Goal: Information Seeking & Learning: Learn about a topic

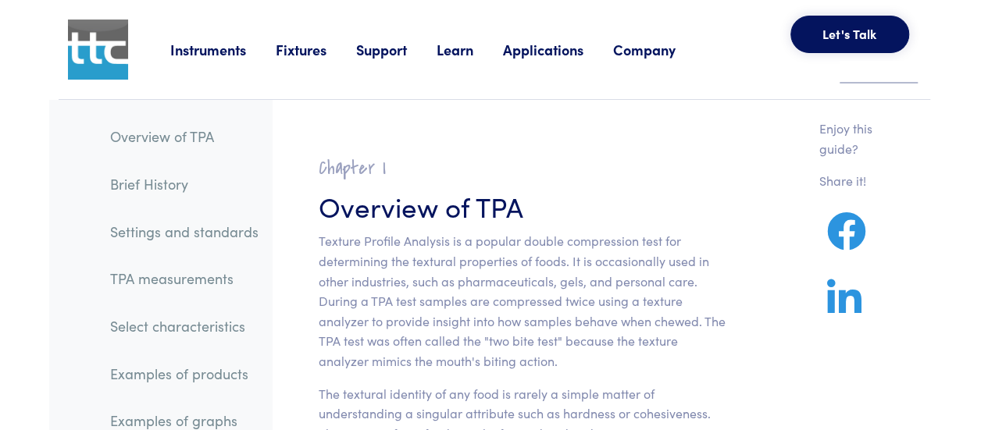
click at [204, 59] on link "Instruments" at bounding box center [222, 50] width 105 height 20
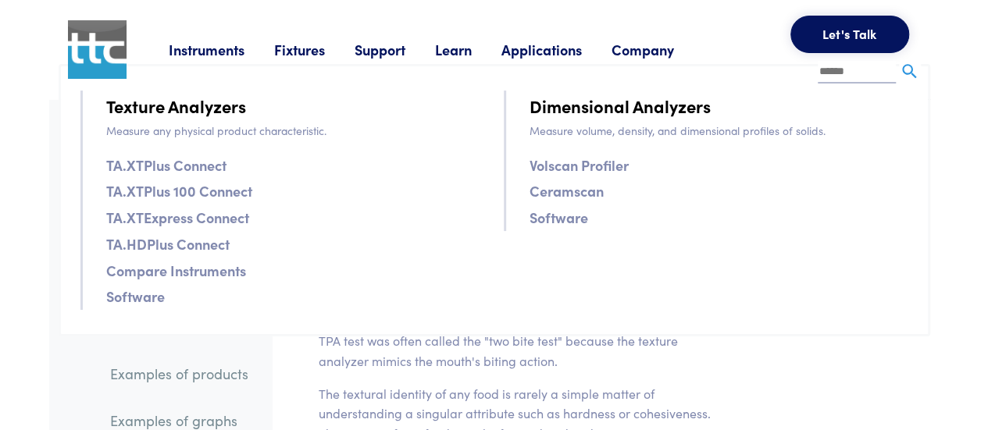
click at [197, 166] on link "TA.XTPlus Connect" at bounding box center [166, 165] width 120 height 23
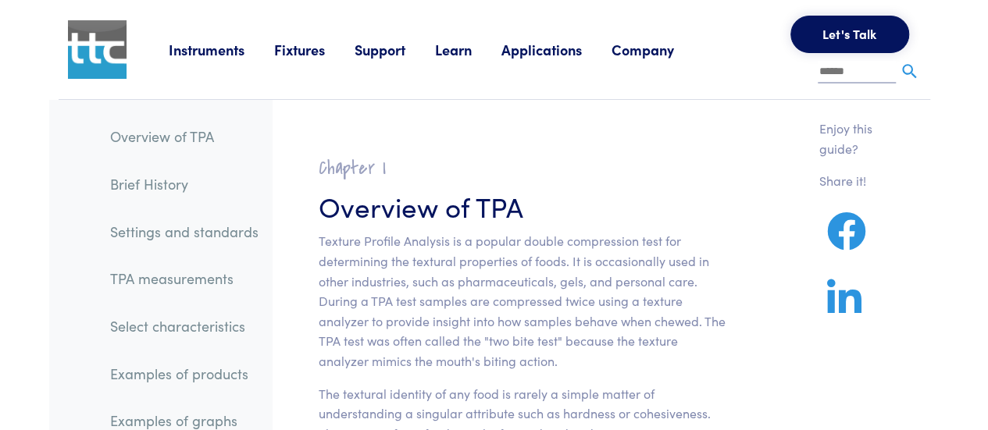
click at [225, 41] on link "Instruments" at bounding box center [221, 50] width 105 height 20
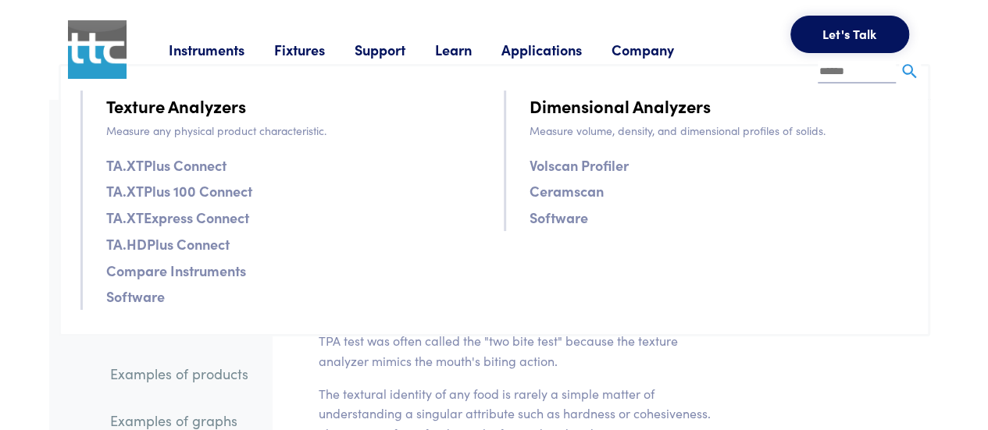
click at [200, 216] on link "TA.XTExpress Connect" at bounding box center [177, 217] width 143 height 23
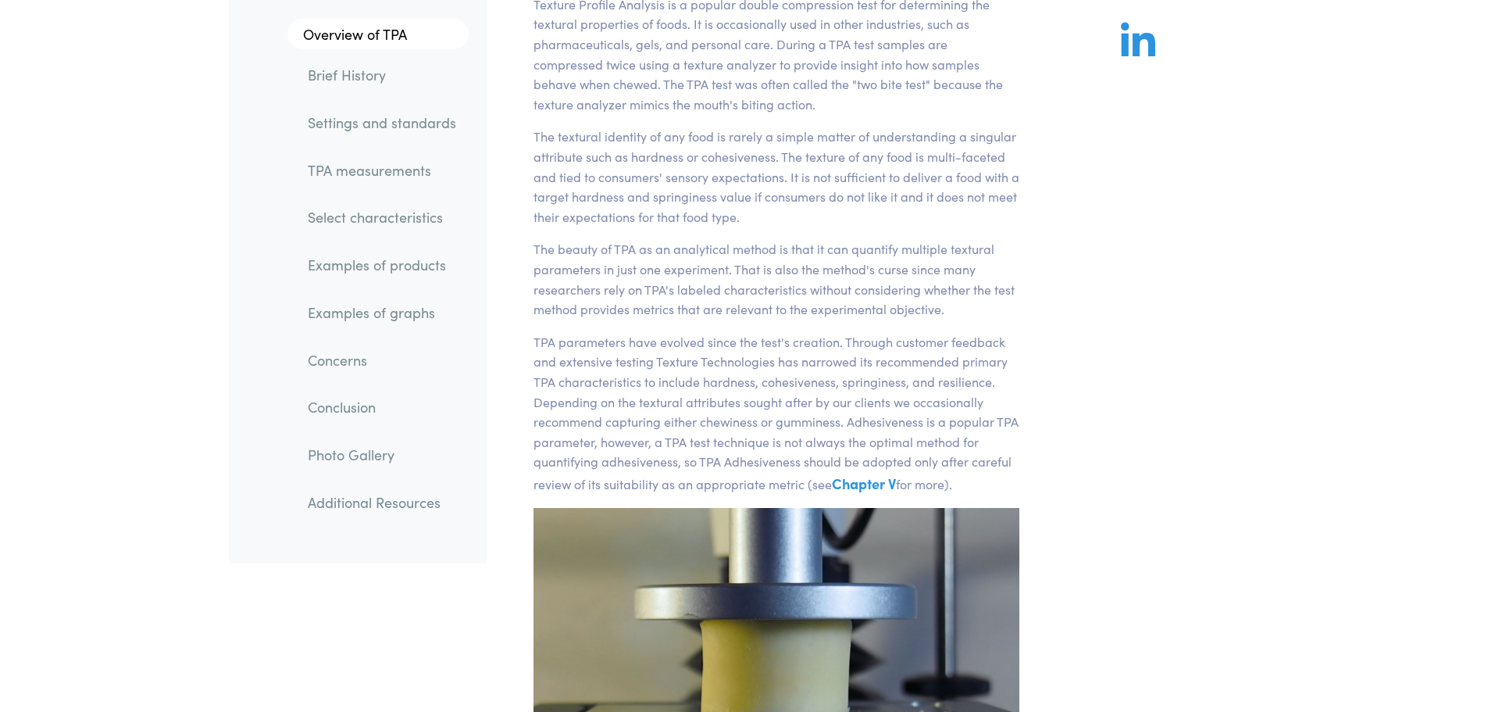
scroll to position [174, 0]
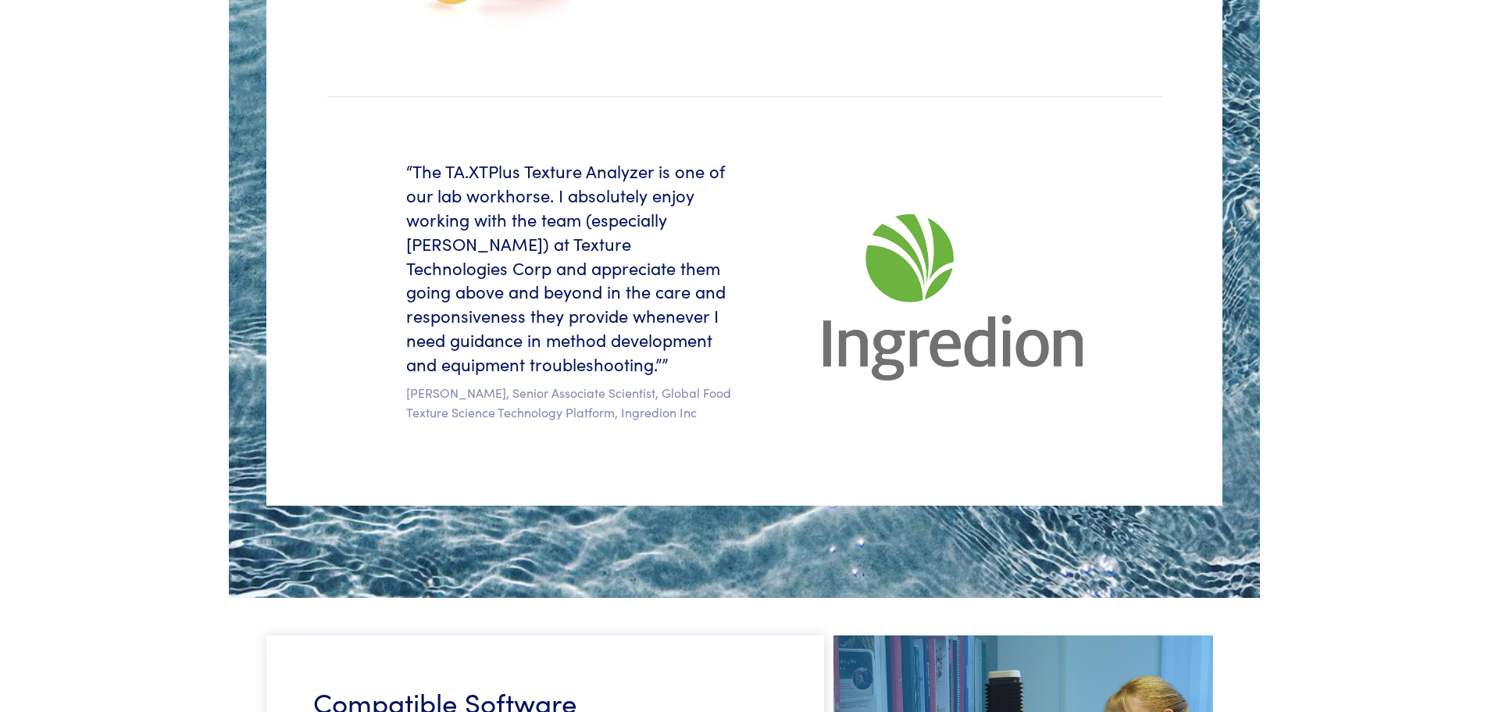
scroll to position [3442, 0]
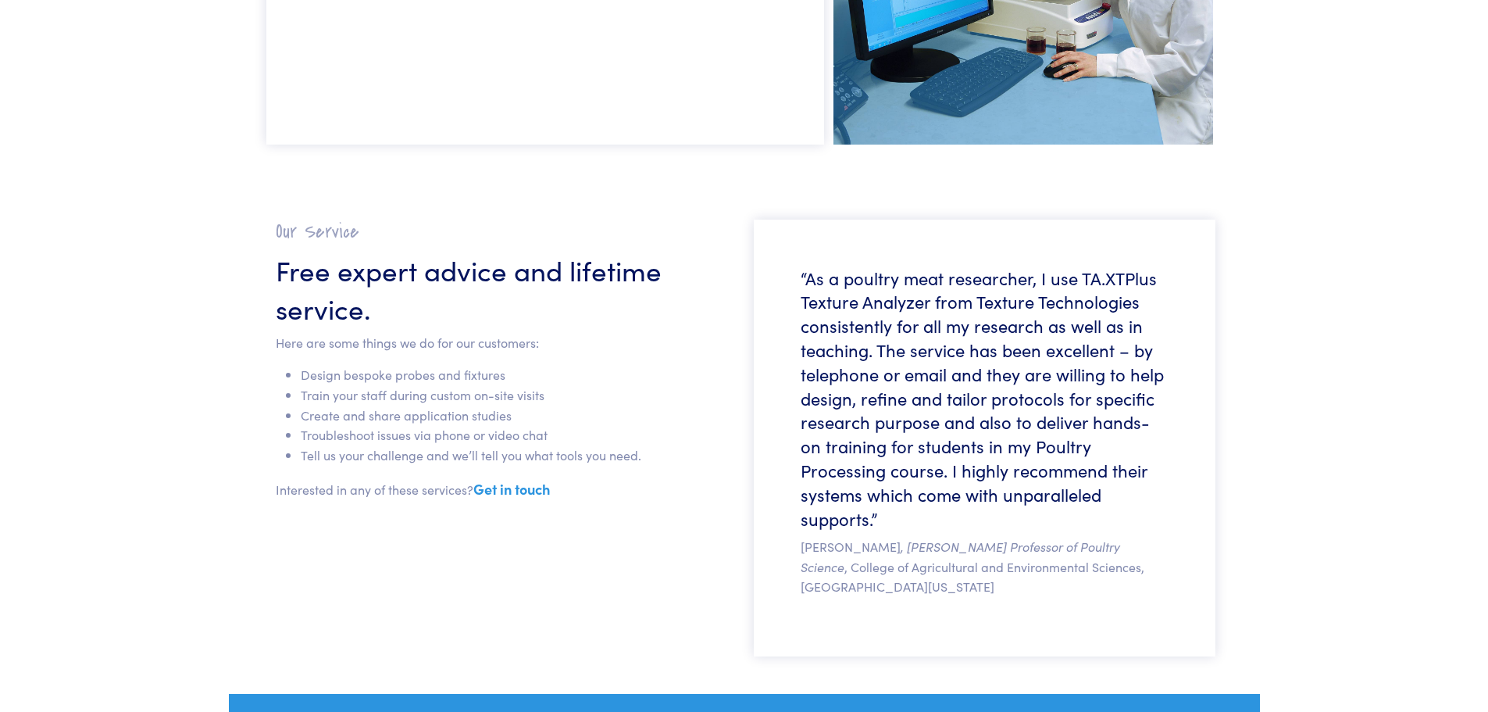
scroll to position [4374, 0]
